Goal: Complete application form

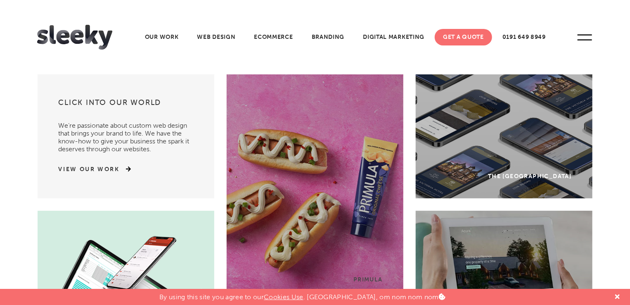
click at [458, 42] on link "Get A Quote" at bounding box center [463, 37] width 57 height 17
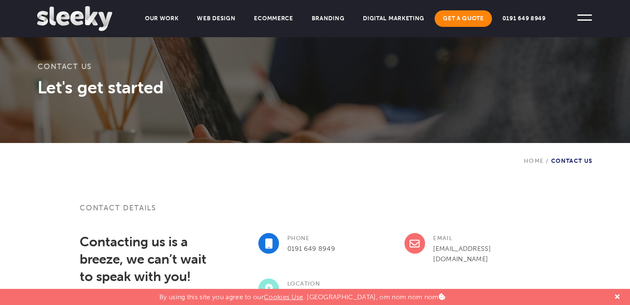
scroll to position [83, 0]
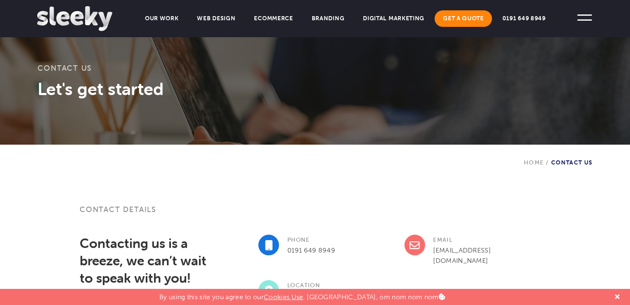
click at [463, 20] on link "Get A Quote" at bounding box center [463, 18] width 57 height 17
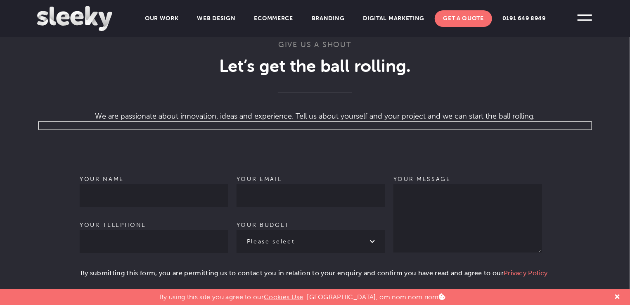
scroll to position [578, 0]
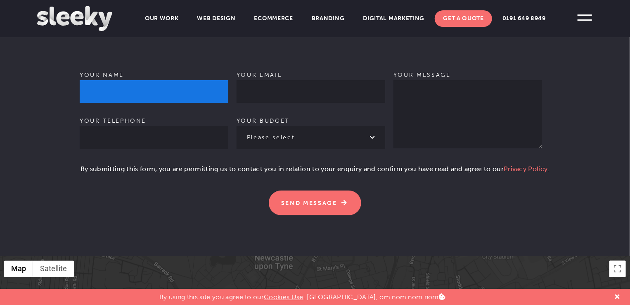
drag, startPoint x: 99, startPoint y: 76, endPoint x: 123, endPoint y: 83, distance: 25.0
click at [99, 80] on input "Your name" at bounding box center [154, 91] width 149 height 23
type input "Bhumika Patra"
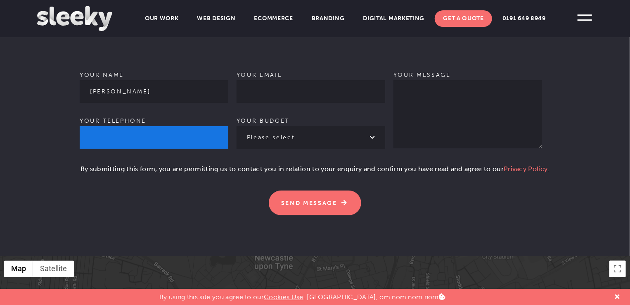
type input "08116293681"
type input "bhumika.seoexecutive@gmail.com"
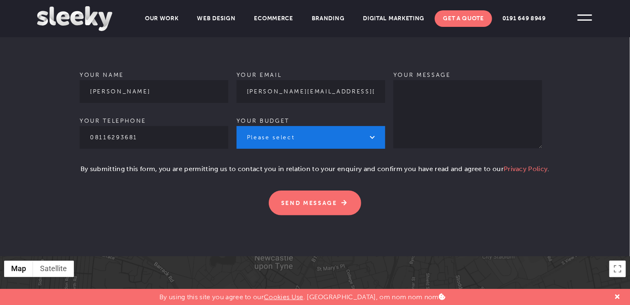
click at [332, 128] on select "Please select £1k - £2k £2k - £3k £3k - £4k £4k - £5k £5k - £10k More than £10k" at bounding box center [311, 137] width 149 height 23
select select "£1k - £2k"
click at [237, 126] on select "Please select £1k - £2k £2k - £3k £3k - £4k £4k - £5k £5k - £10k More than £10k" at bounding box center [311, 137] width 149 height 23
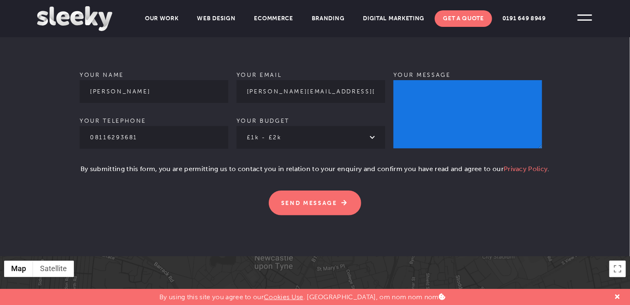
click at [465, 80] on textarea "Your message" at bounding box center [468, 114] width 149 height 68
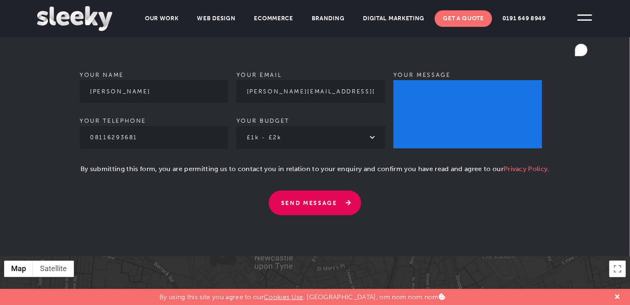
paste textarea "Hi, Are you in need of paid guest post services? Look no further! I offer servi…"
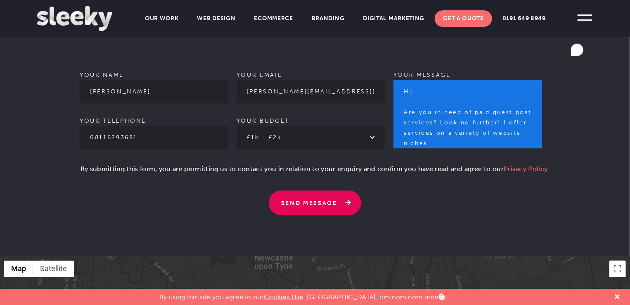
scroll to position [133, 0]
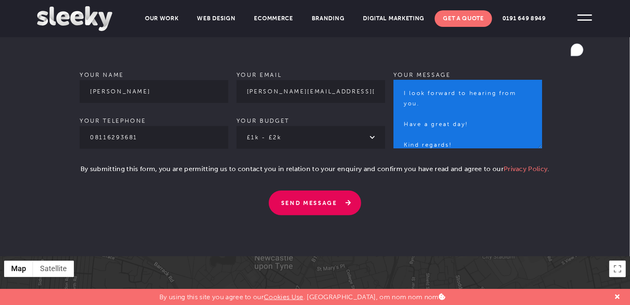
type textarea "Hi, Are you in need of paid guest post services? Look no further! I offer servi…"
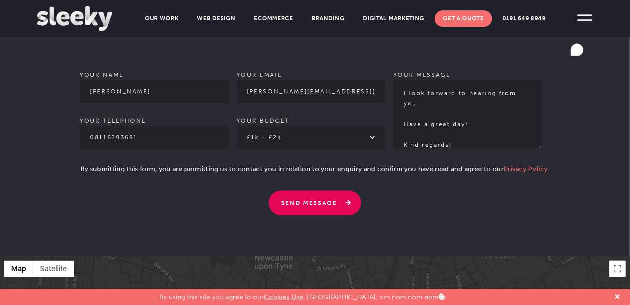
click at [322, 191] on input "Send Message" at bounding box center [315, 202] width 93 height 25
click at [306, 195] on input "Send Message" at bounding box center [315, 202] width 93 height 25
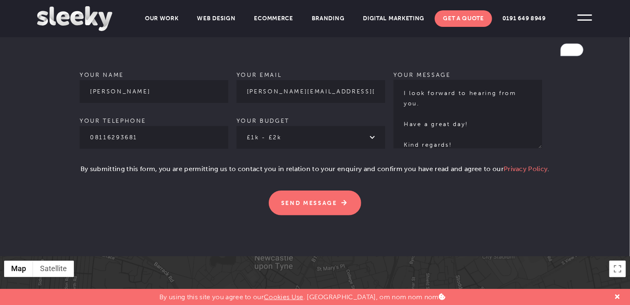
click at [76, 157] on form "Your name Bhumika Patra Your telephone 08116293681 Your email bhumika.seoexecut…" at bounding box center [315, 116] width 556 height 198
click at [376, 184] on p "Please leave this field empty. Send Message" at bounding box center [315, 198] width 471 height 35
